Goal: Find specific page/section: Find specific page/section

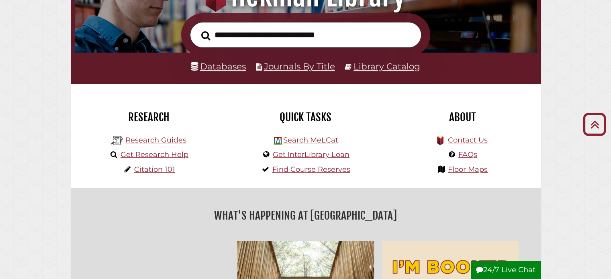
scroll to position [125, 0]
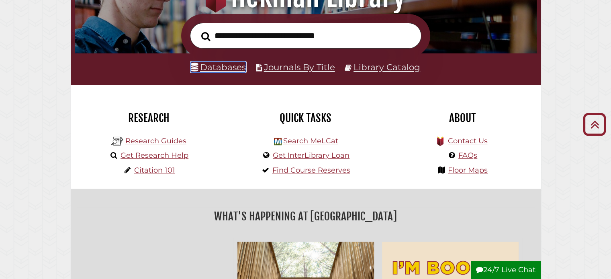
click at [225, 68] on link "Databases" at bounding box center [218, 67] width 55 height 10
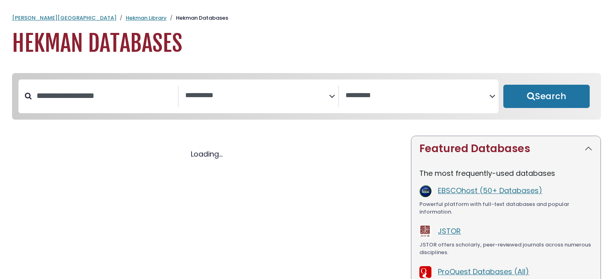
select select "Database Subject Filter"
select select "Database Vendors Filter"
select select "Database Subject Filter"
select select "Database Vendors Filter"
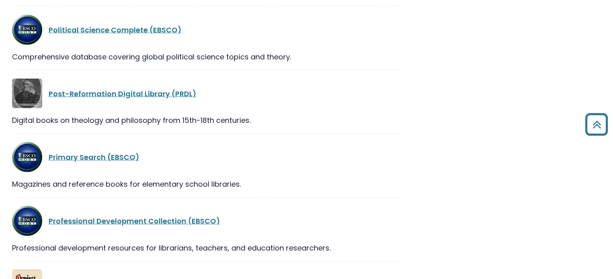
scroll to position [12997, 0]
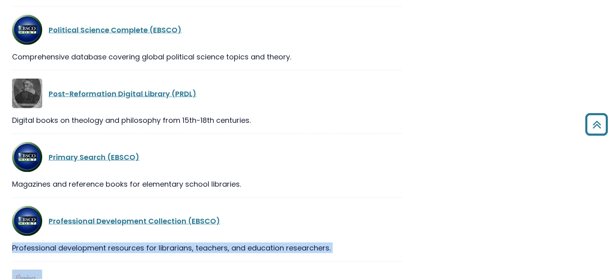
drag, startPoint x: 408, startPoint y: 99, endPoint x: 394, endPoint y: 104, distance: 14.9
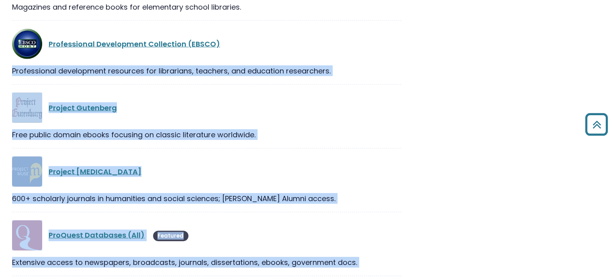
scroll to position [13177, 0]
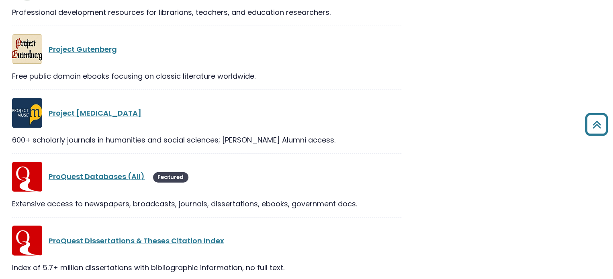
scroll to position [13229, 0]
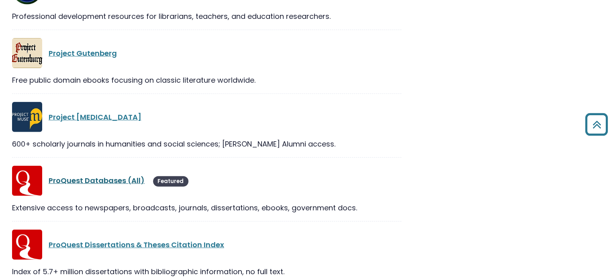
click at [133, 176] on link "ProQuest Databases (All)" at bounding box center [97, 181] width 96 height 10
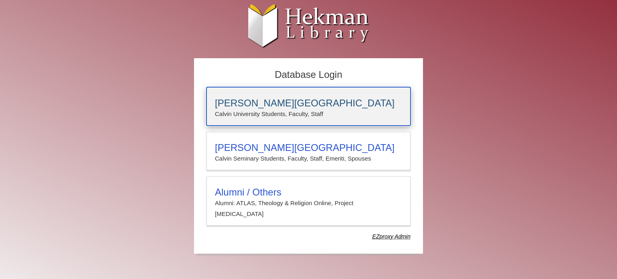
click at [256, 106] on h3 "[PERSON_NAME][GEOGRAPHIC_DATA]" at bounding box center [308, 103] width 187 height 11
